Goal: Find specific page/section: Find specific page/section

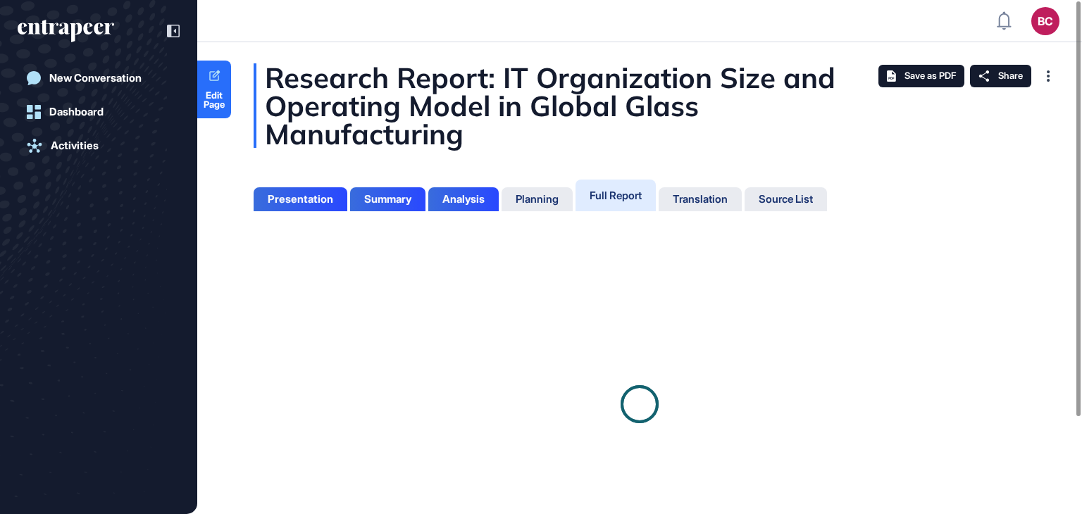
scroll to position [6, 0]
click at [321, 200] on div "Presentation" at bounding box center [301, 199] width 66 height 13
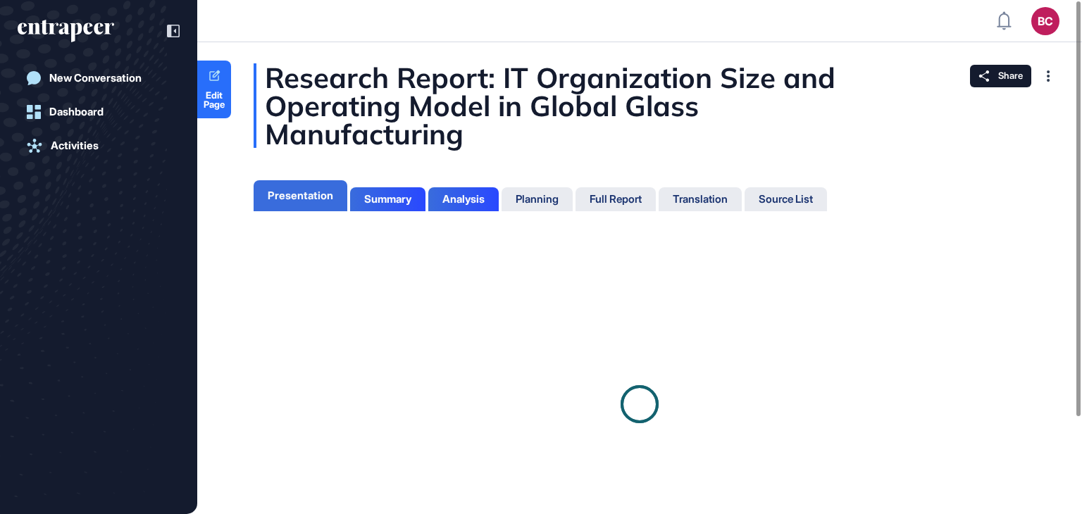
scroll to position [6, 0]
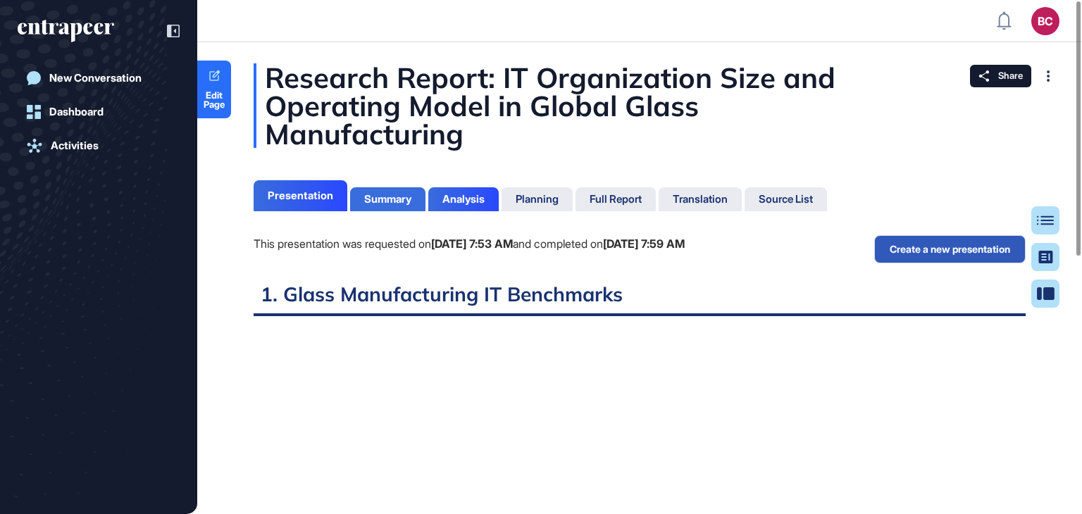
click at [392, 198] on div "Summary" at bounding box center [387, 199] width 47 height 13
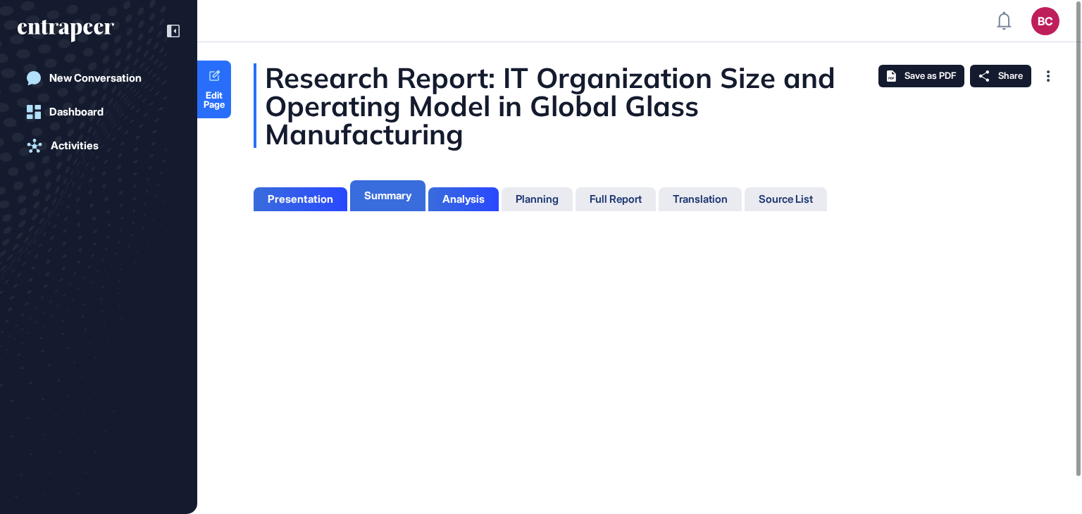
scroll to position [6, 0]
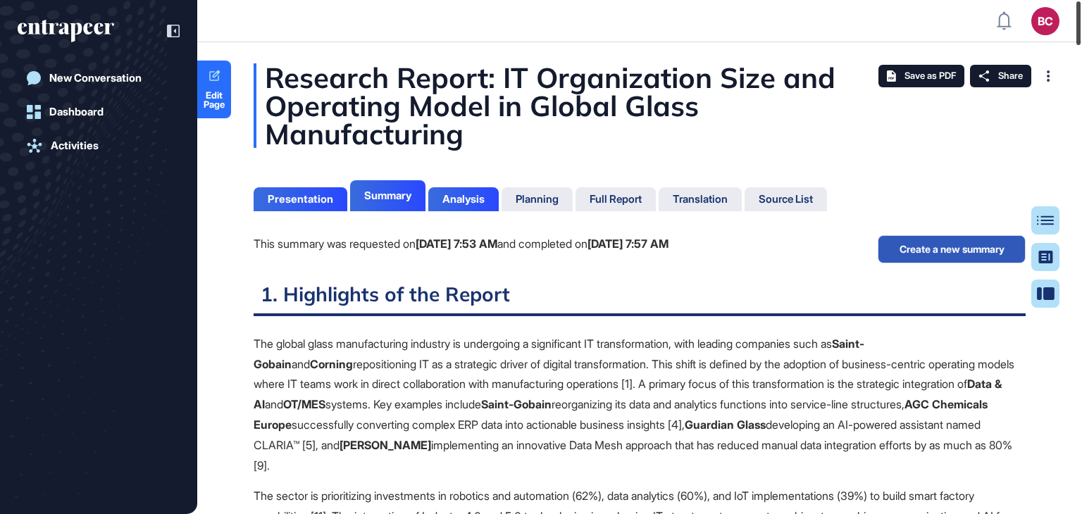
drag, startPoint x: 1077, startPoint y: 32, endPoint x: 1082, endPoint y: 14, distance: 19.0
click at [1081, 14] on div at bounding box center [1079, 23] width 4 height 44
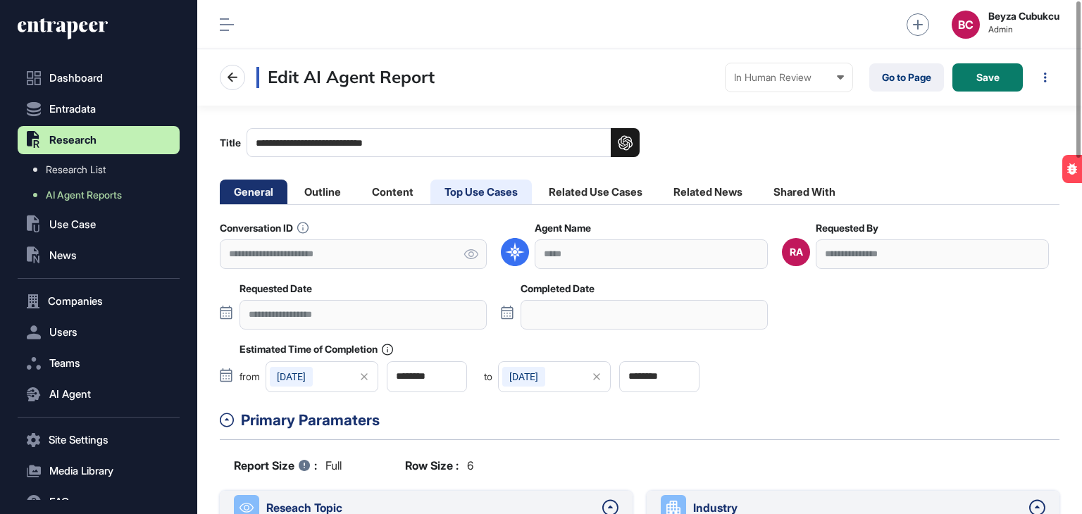
click at [510, 190] on li "Top Use Cases" at bounding box center [481, 192] width 101 height 25
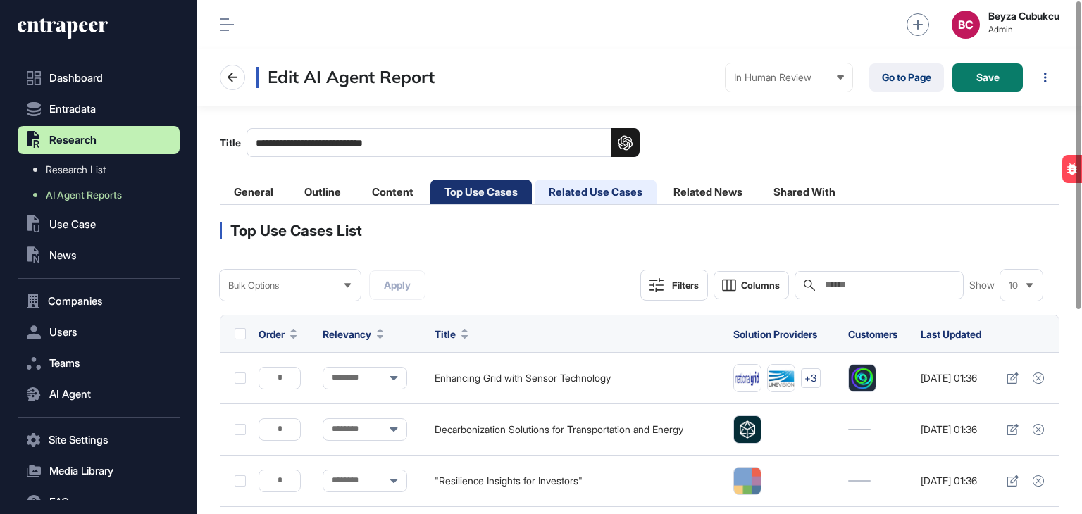
click at [579, 201] on li "Related Use Cases" at bounding box center [596, 192] width 122 height 25
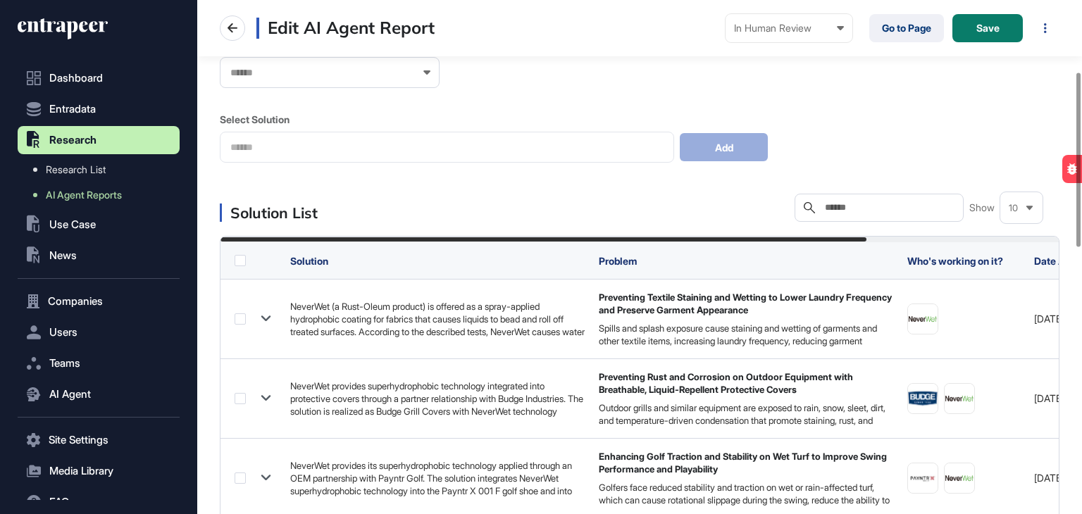
scroll to position [211, 0]
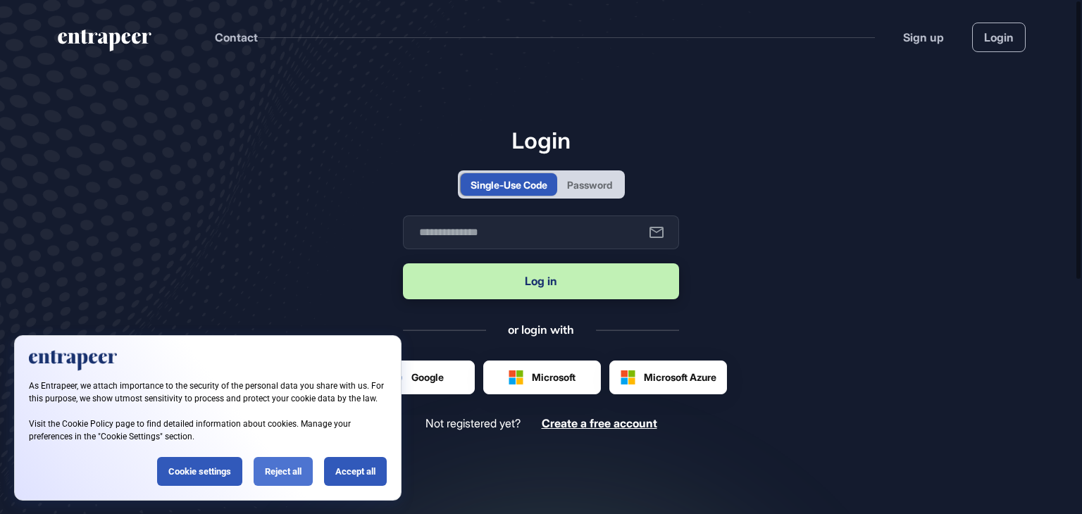
click at [286, 469] on div "Reject all" at bounding box center [283, 471] width 59 height 29
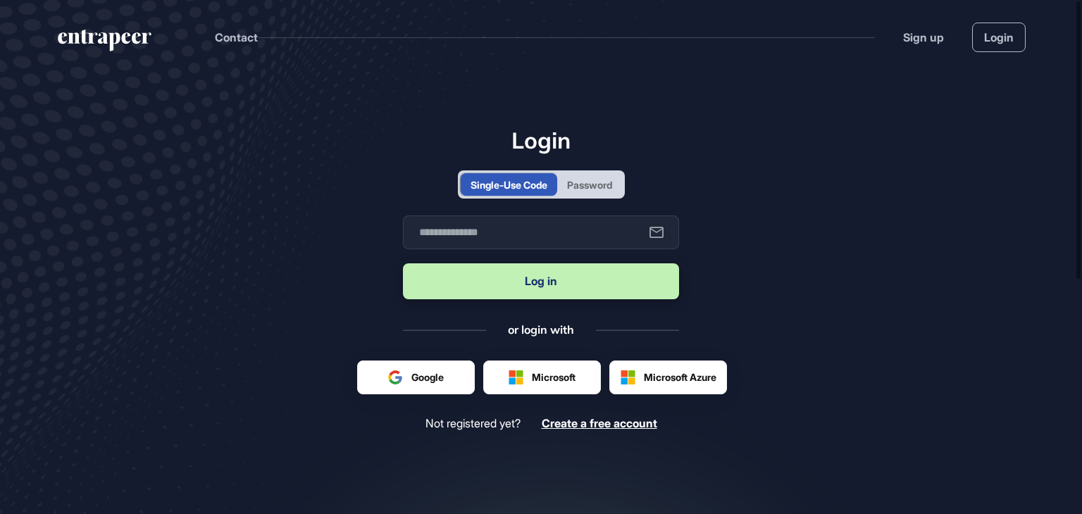
click at [600, 186] on div "Password" at bounding box center [589, 185] width 45 height 15
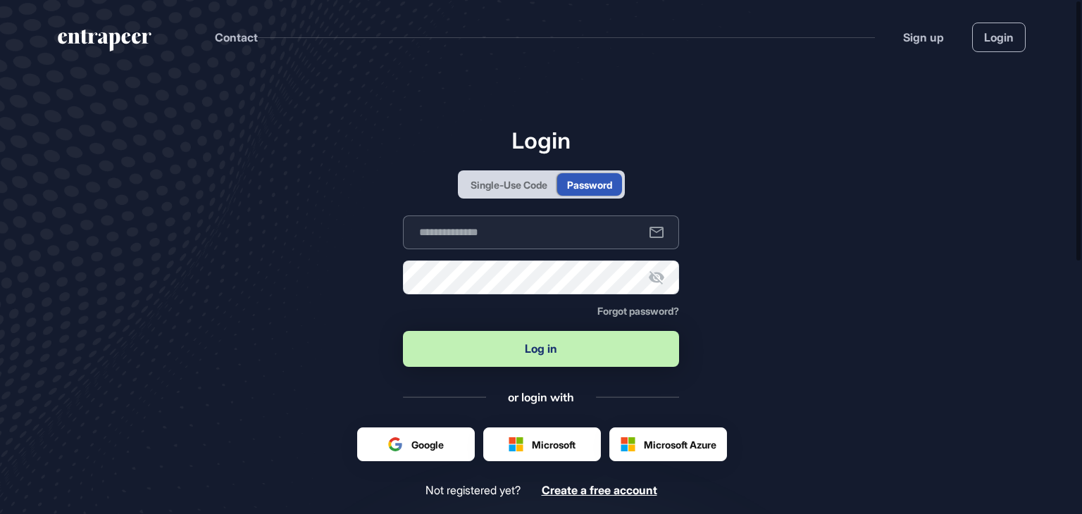
type input "**********"
click at [533, 347] on button "Log in" at bounding box center [541, 349] width 276 height 36
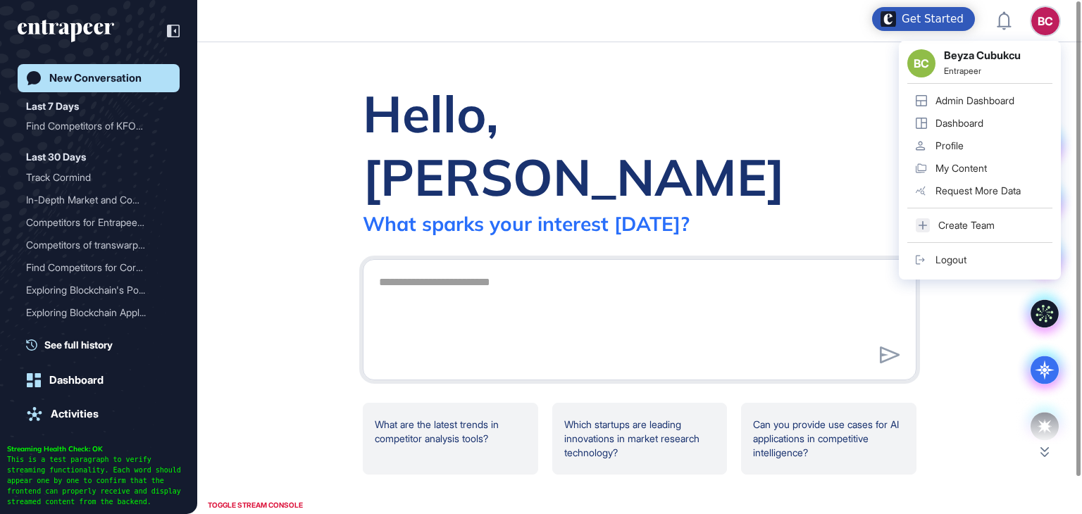
click at [983, 93] on link "Admin Dashboard" at bounding box center [980, 100] width 145 height 23
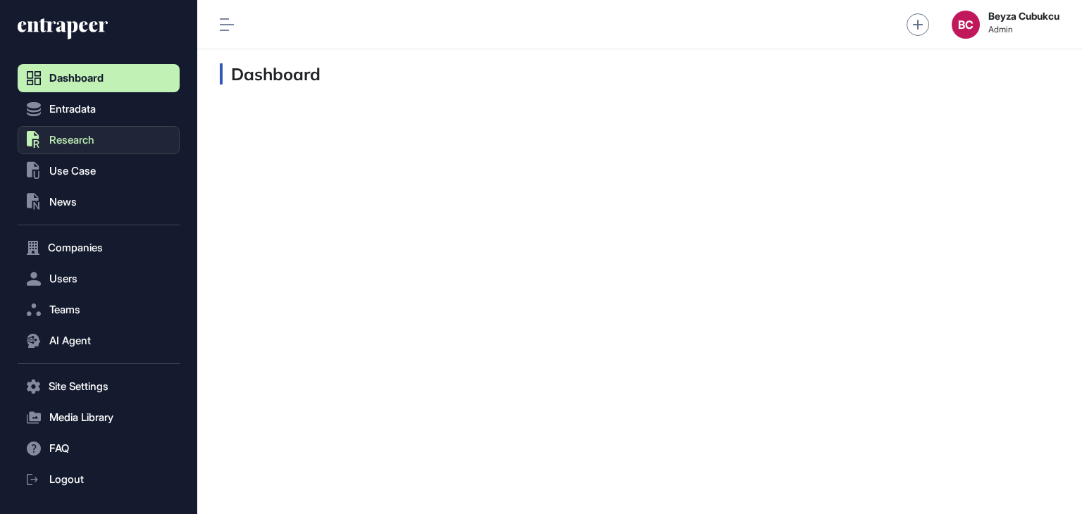
click at [69, 130] on button ".st0{fill:currentColor} Research" at bounding box center [99, 140] width 162 height 28
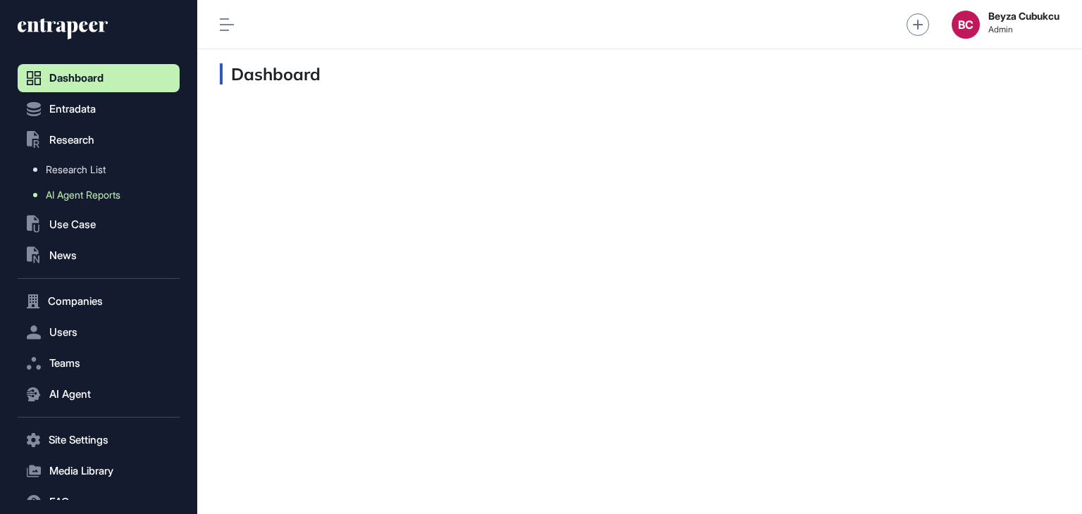
click at [82, 195] on span "AI Agent Reports" at bounding box center [83, 195] width 75 height 11
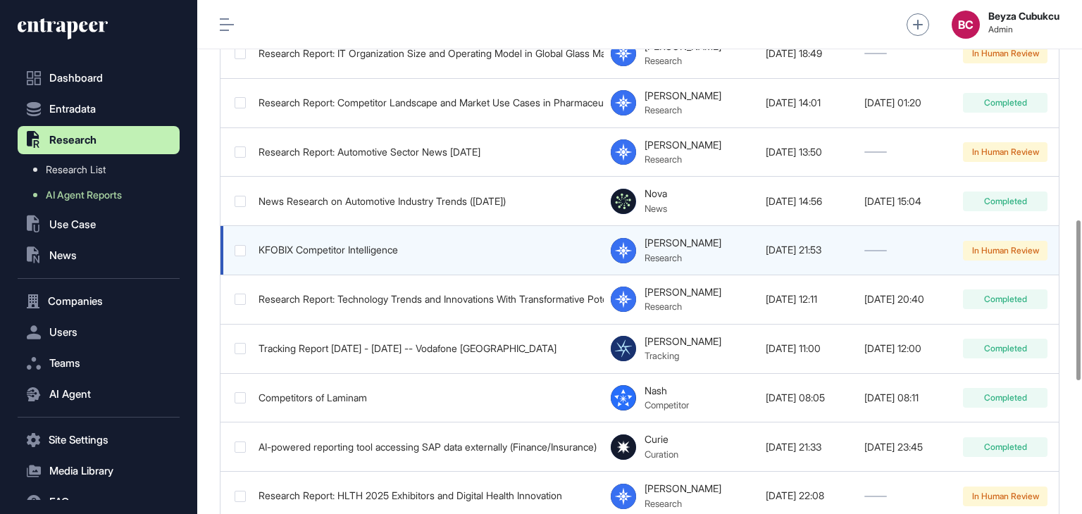
scroll to position [0, 134]
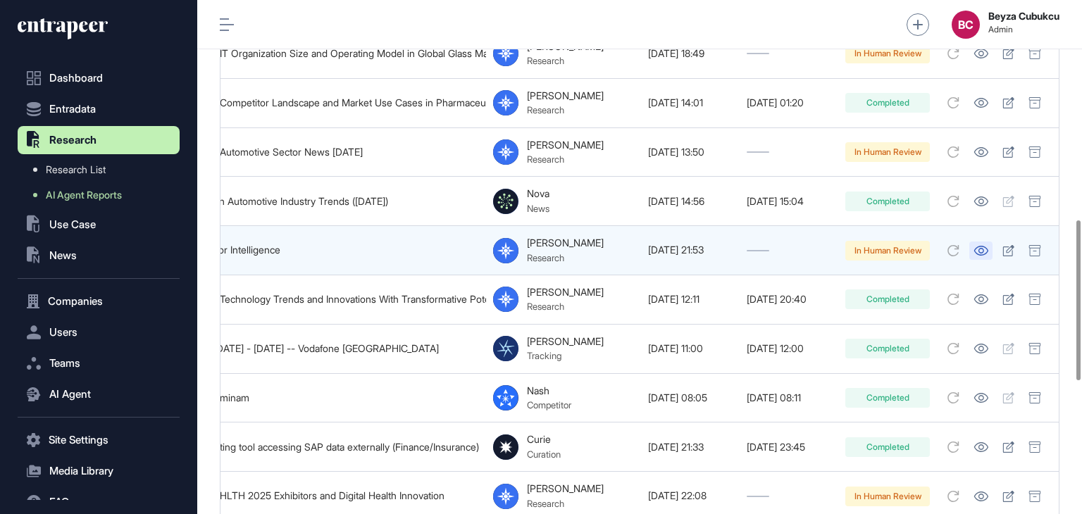
click at [982, 246] on icon at bounding box center [981, 251] width 15 height 10
click at [1009, 245] on icon at bounding box center [1009, 250] width 12 height 11
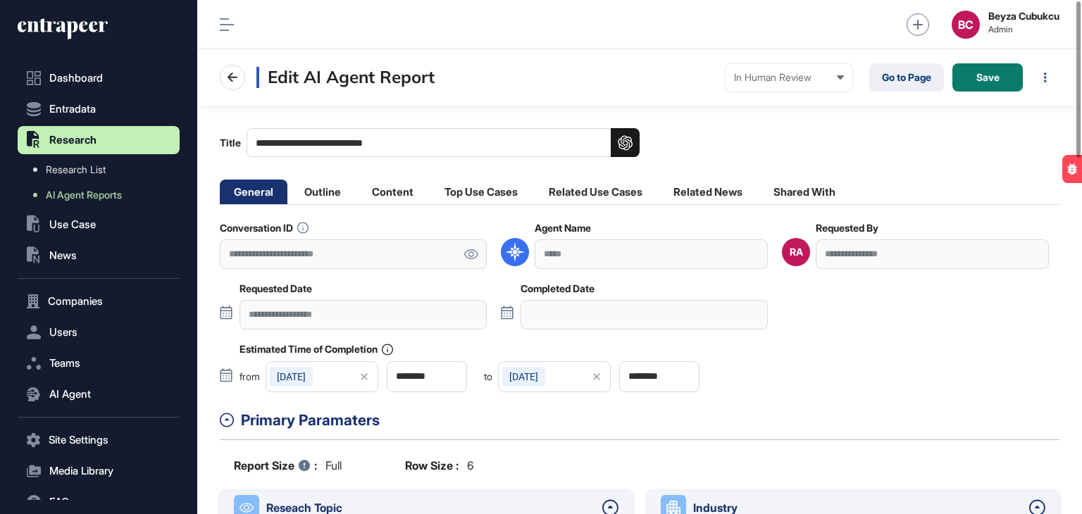
click at [474, 249] on icon at bounding box center [471, 254] width 15 height 10
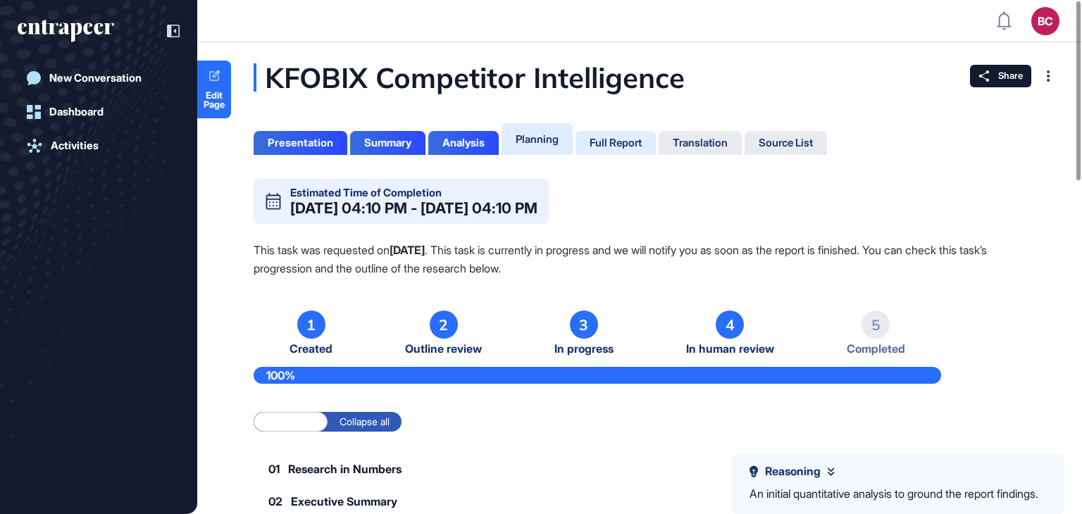
click at [631, 146] on div "Full Report" at bounding box center [616, 143] width 52 height 13
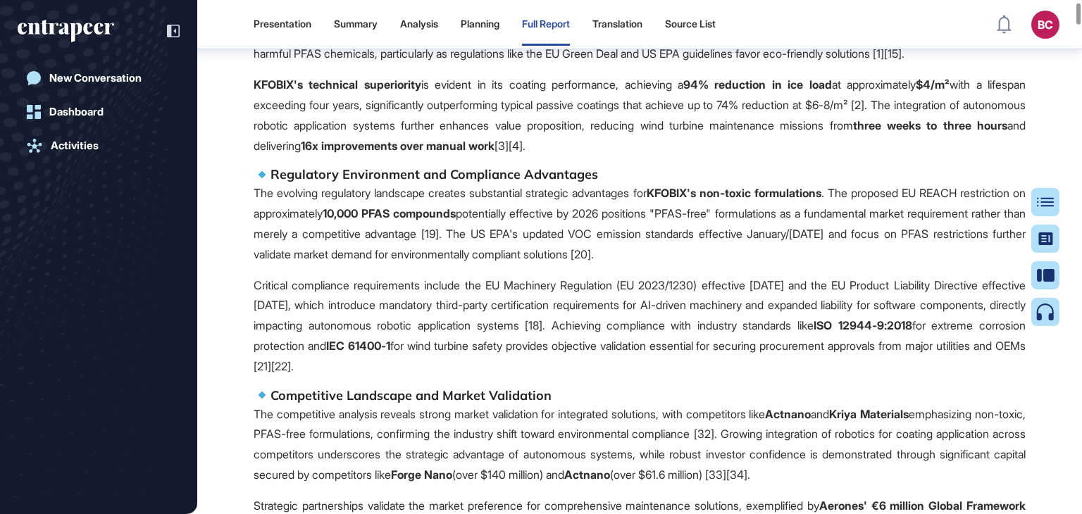
scroll to position [218, 0]
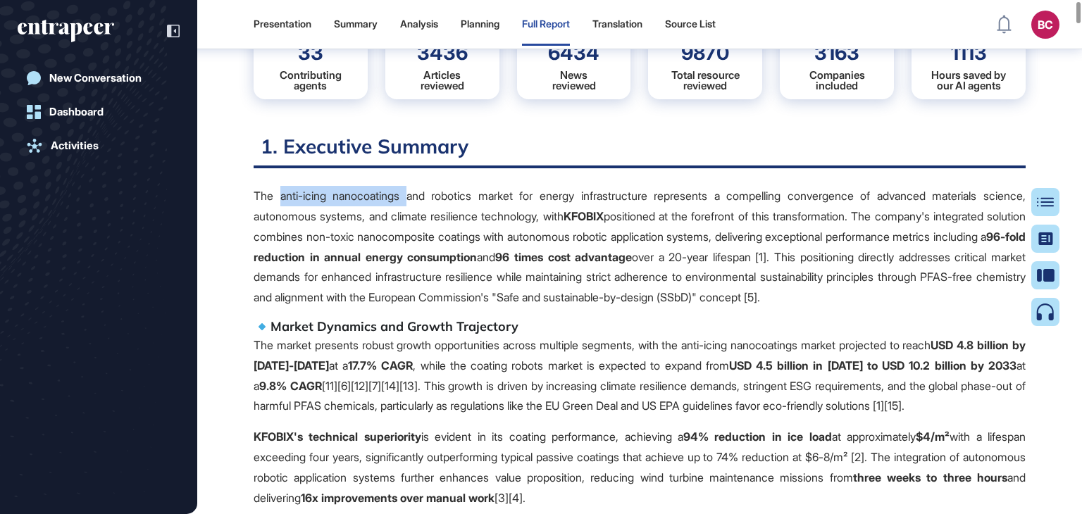
drag, startPoint x: 406, startPoint y: 192, endPoint x: 279, endPoint y: 197, distance: 126.9
click at [279, 197] on p "The anti-icing nanocoatings and robotics market for energy infrastructure repre…" at bounding box center [640, 247] width 772 height 122
copy p "anti-icing nanocoatings"
